Goal: Task Accomplishment & Management: Manage account settings

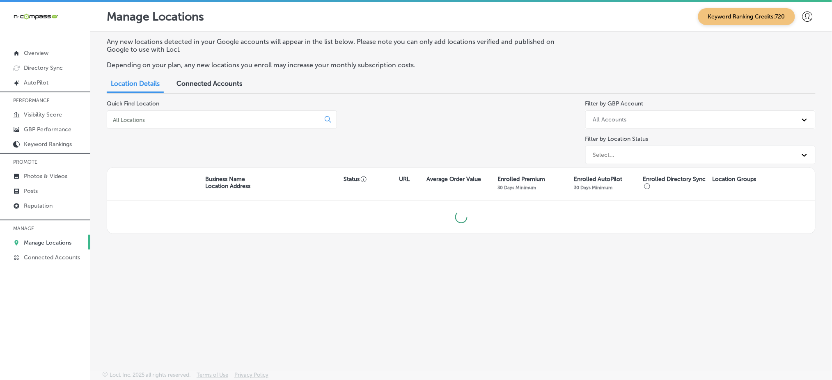
click at [201, 125] on div at bounding box center [222, 119] width 230 height 18
click at [199, 116] on input at bounding box center [215, 119] width 206 height 7
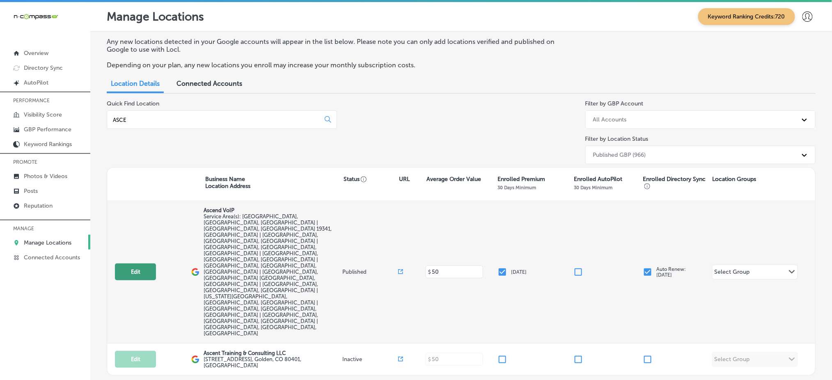
type input "ASCE"
click at [134, 263] on button "Edit" at bounding box center [135, 271] width 41 height 17
select select "US"
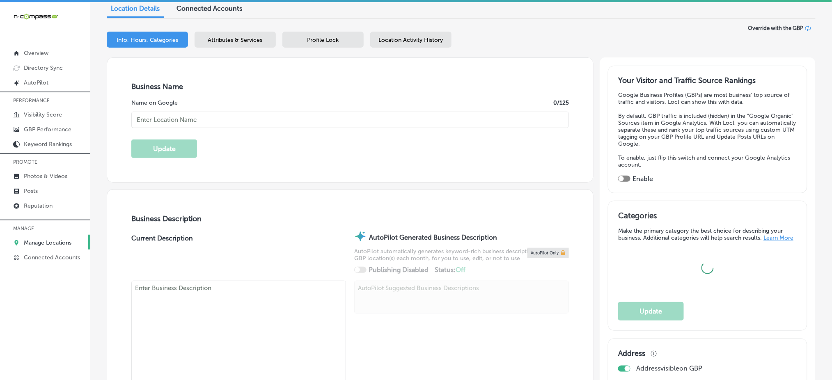
scroll to position [109, 0]
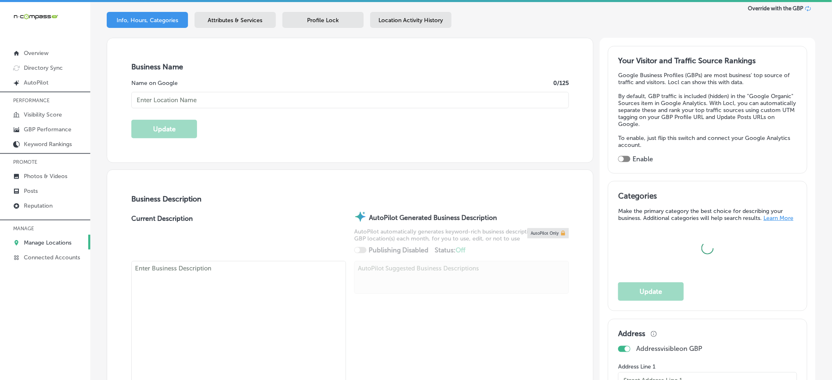
checkbox input "true"
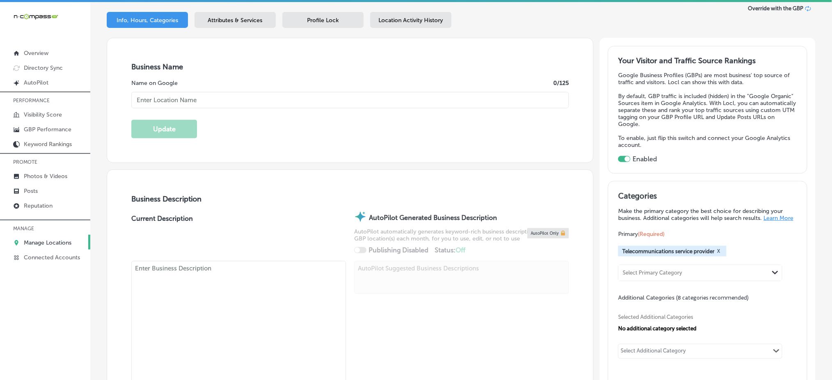
type input "Ascend VoIP"
checkbox input "false"
type input "[STREET_ADDRESS]"
type input "[GEOGRAPHIC_DATA][PERSON_NAME]"
type input "19382"
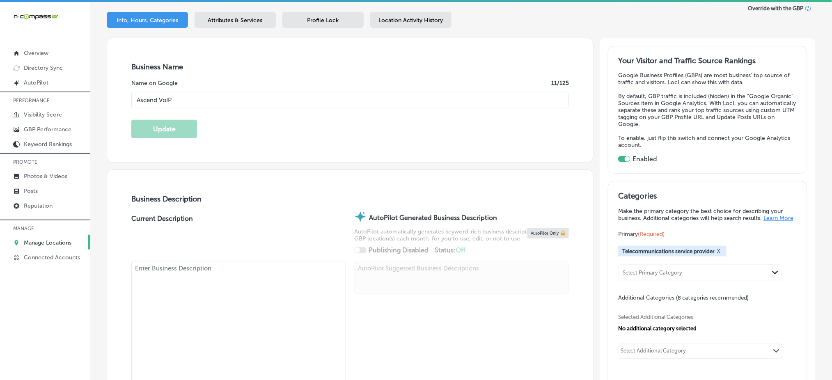
type input "US"
type input "[URL][DOMAIN_NAME]"
type textarea "Ascend VoIP is a leading telecommunications service provider in [GEOGRAPHIC_DAT…"
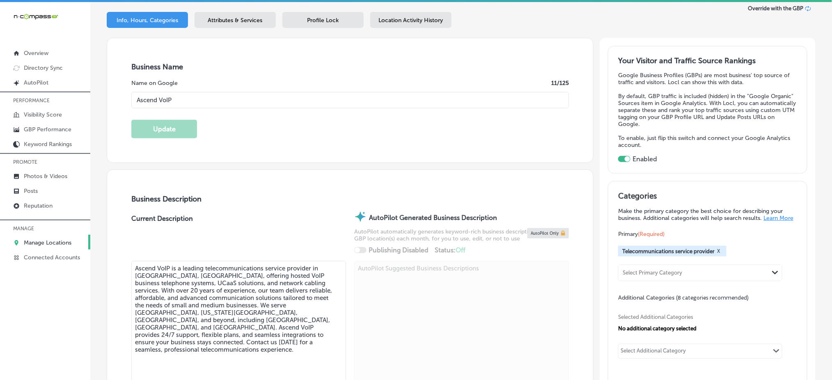
type input "[PHONE_NUMBER]"
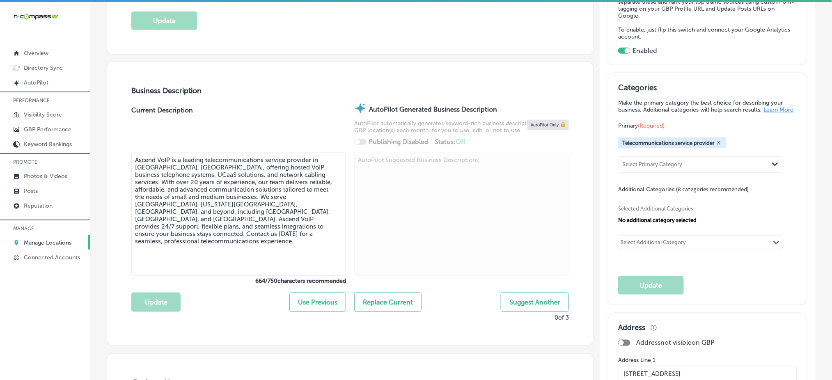
scroll to position [219, 0]
click at [711, 241] on div "Select Additional Category Path Created with Sketch." at bounding box center [699, 242] width 163 height 14
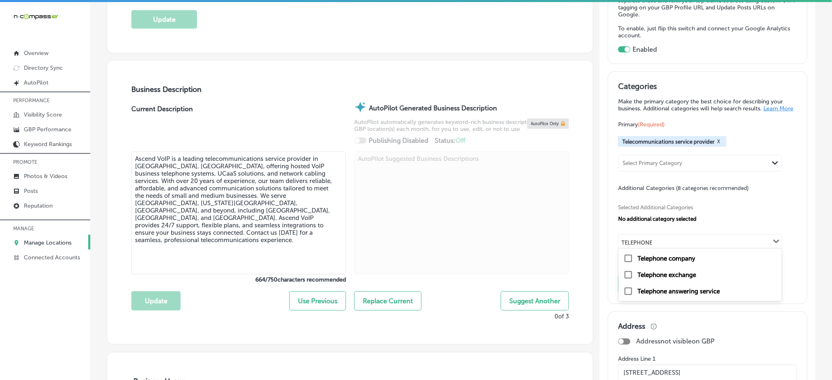
type input "TELEPHONE"
click at [639, 238] on div "Select Additional Category" at bounding box center [653, 241] width 70 height 11
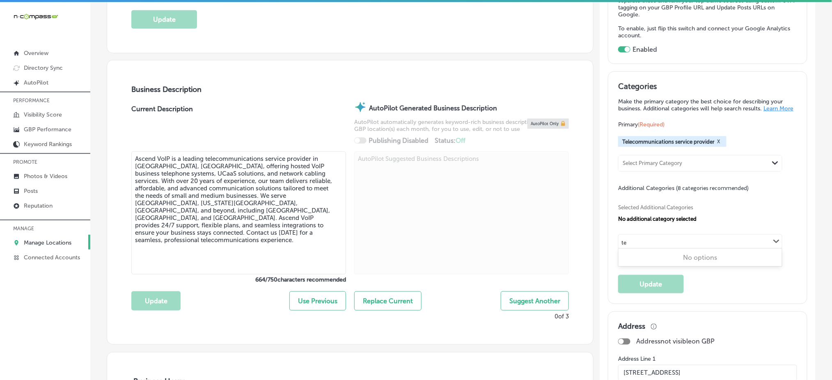
type input "t"
type input "v"
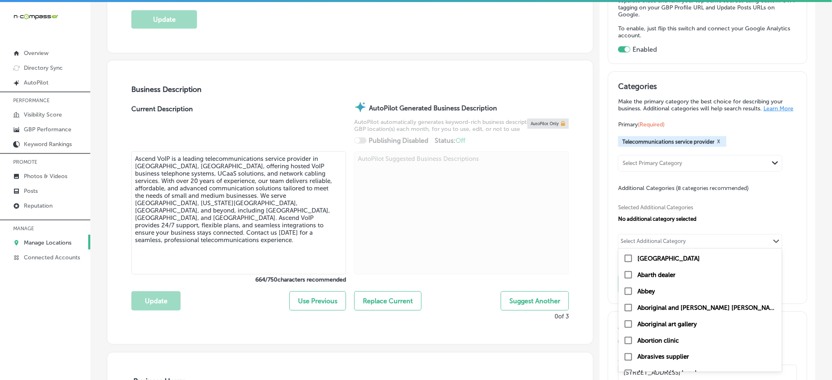
click at [707, 220] on div "No additional category selected" at bounding box center [707, 219] width 178 height 6
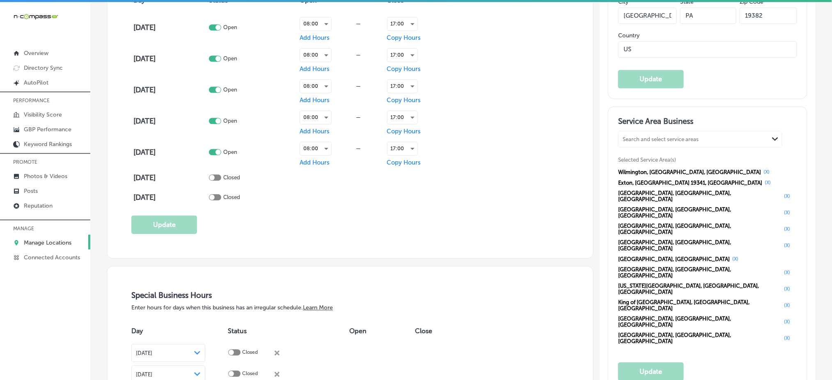
scroll to position [656, 0]
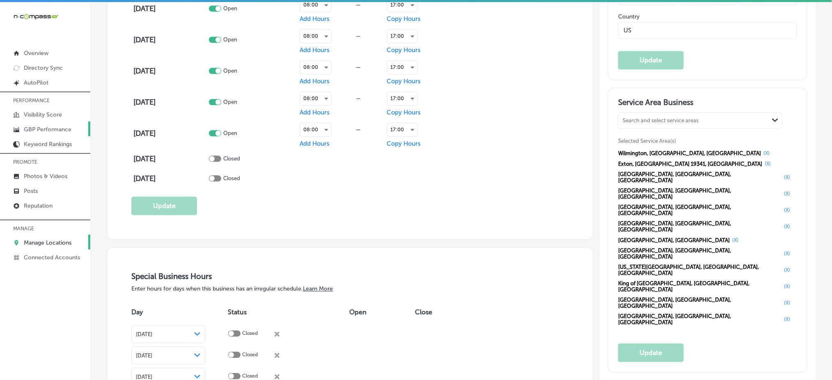
click at [36, 123] on link "GBP Performance" at bounding box center [45, 128] width 90 height 15
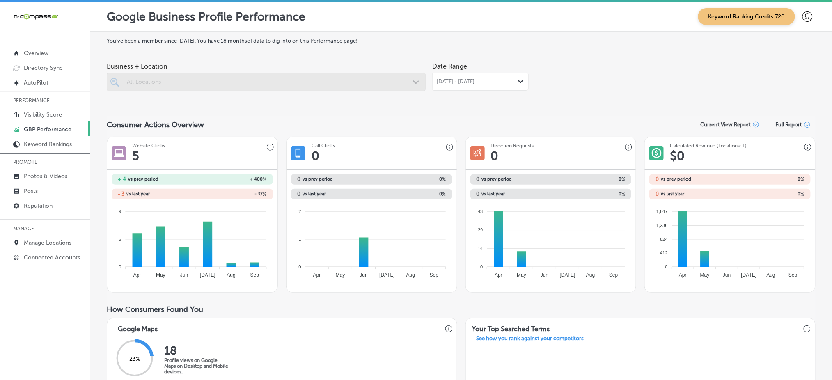
click at [460, 78] on span "[DATE] - [DATE]" at bounding box center [455, 81] width 38 height 7
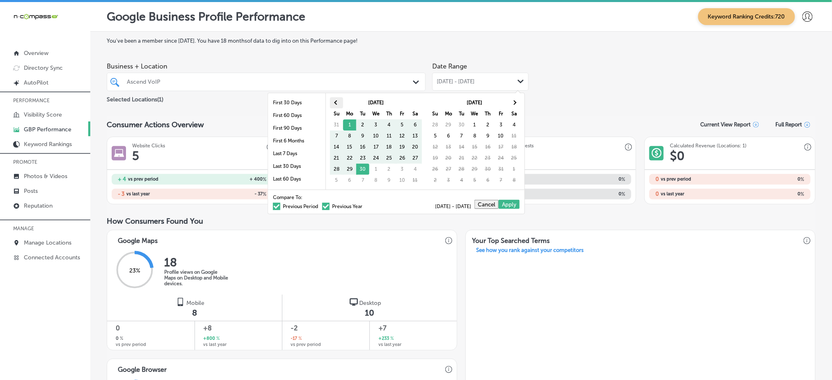
click at [333, 102] on th at bounding box center [336, 102] width 13 height 11
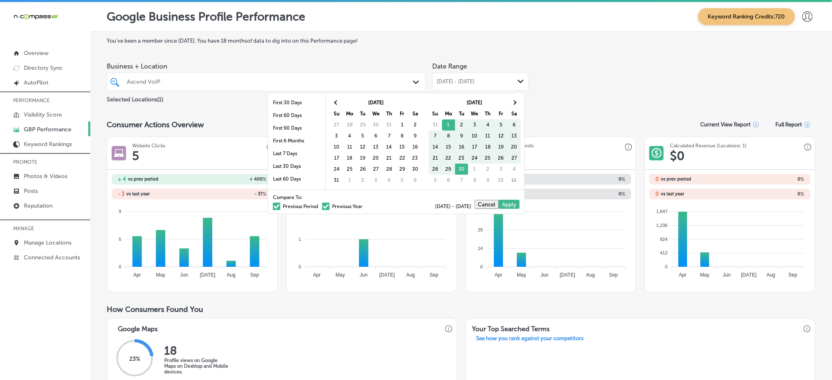
click at [333, 102] on th at bounding box center [336, 102] width 13 height 11
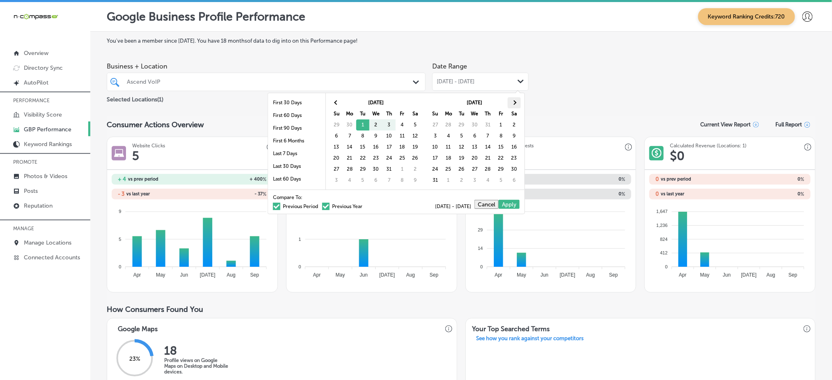
click at [511, 105] on th at bounding box center [513, 102] width 13 height 11
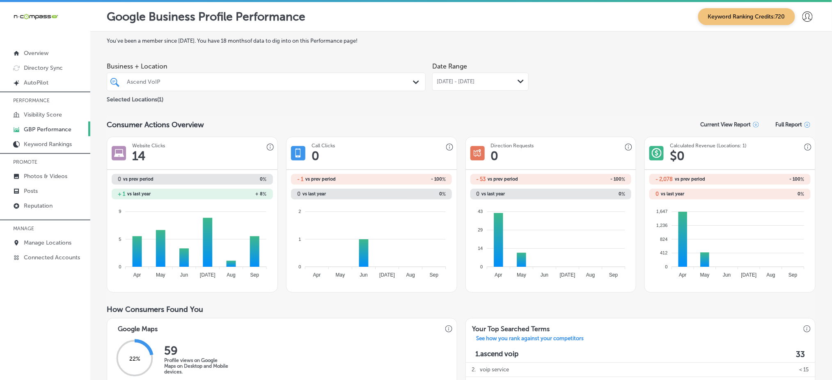
click at [475, 85] on div "[DATE] - [DATE] Path Created with Sketch." at bounding box center [480, 82] width 96 height 18
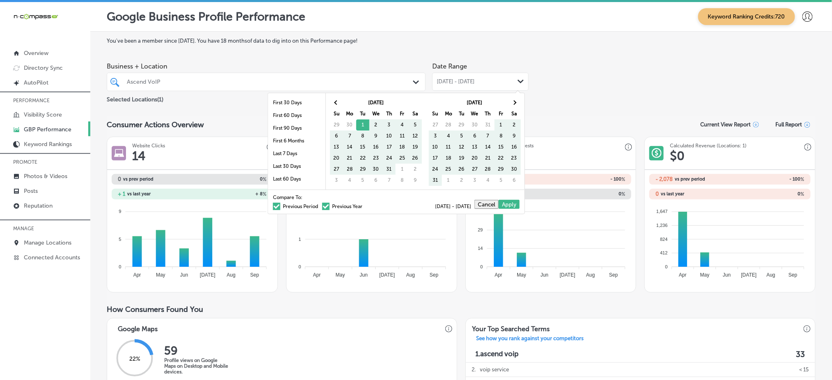
click at [324, 202] on div "Compare To: Previous Period Previous Year" at bounding box center [317, 202] width 89 height 14
click at [273, 206] on span at bounding box center [276, 206] width 7 height 7
click at [320, 205] on input "Previous Period" at bounding box center [320, 205] width 0 height 0
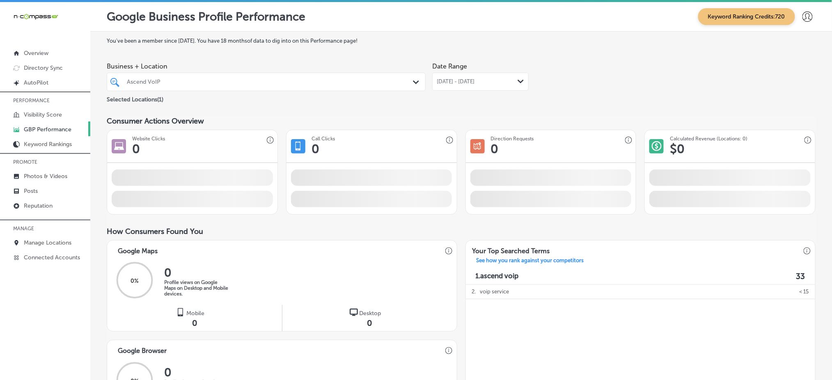
click at [461, 78] on span "[DATE] - [DATE]" at bounding box center [455, 81] width 38 height 7
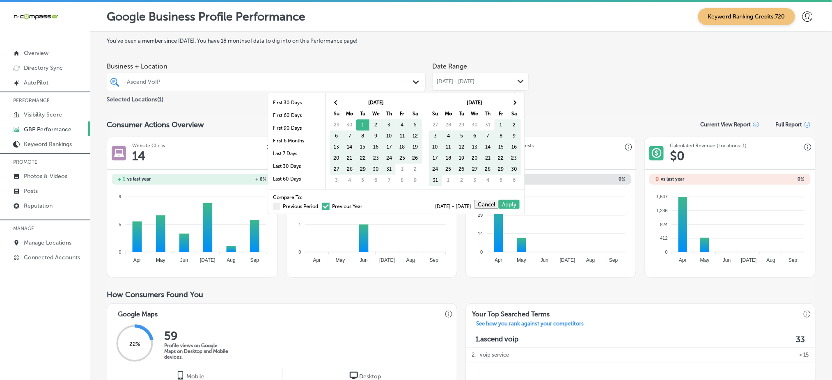
click at [322, 204] on span at bounding box center [325, 206] width 7 height 7
click at [364, 205] on input "Previous Year" at bounding box center [364, 205] width 0 height 0
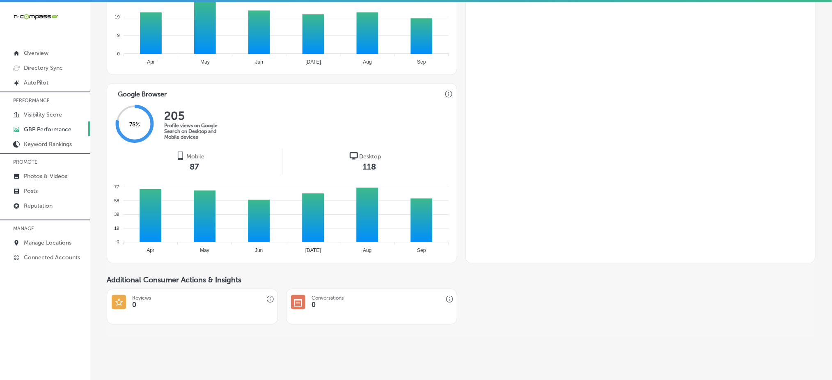
scroll to position [406, 0]
